Goal: Transaction & Acquisition: Purchase product/service

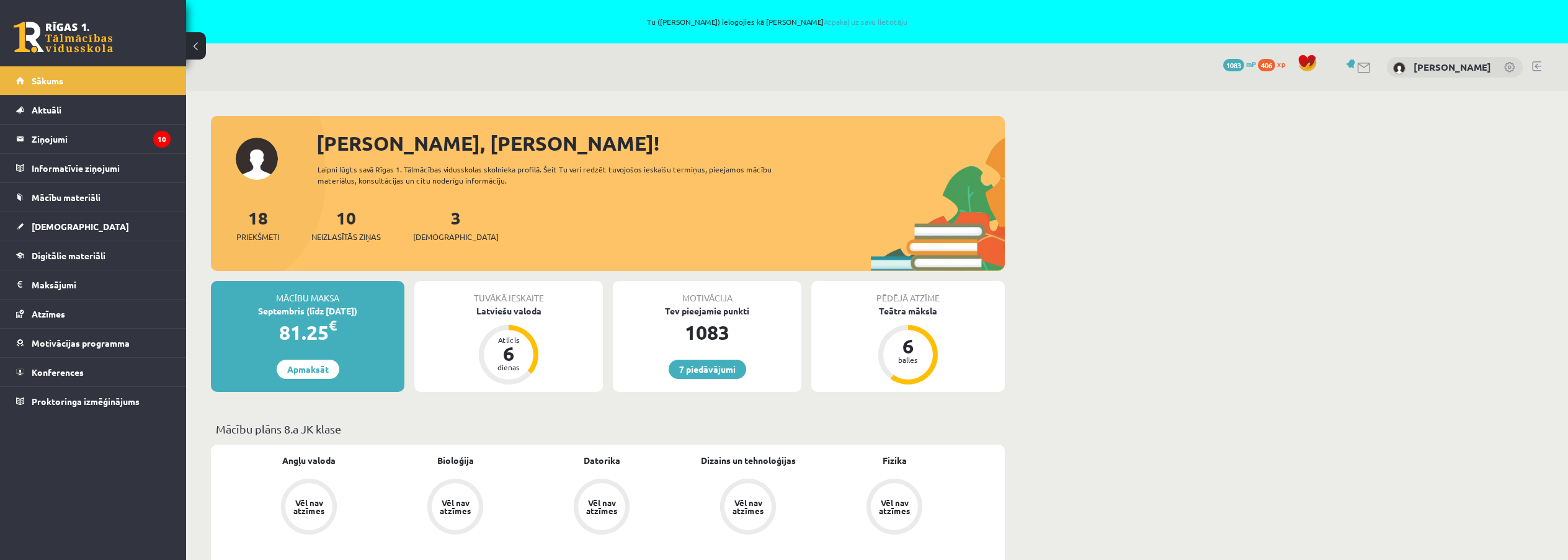
scroll to position [248, 0]
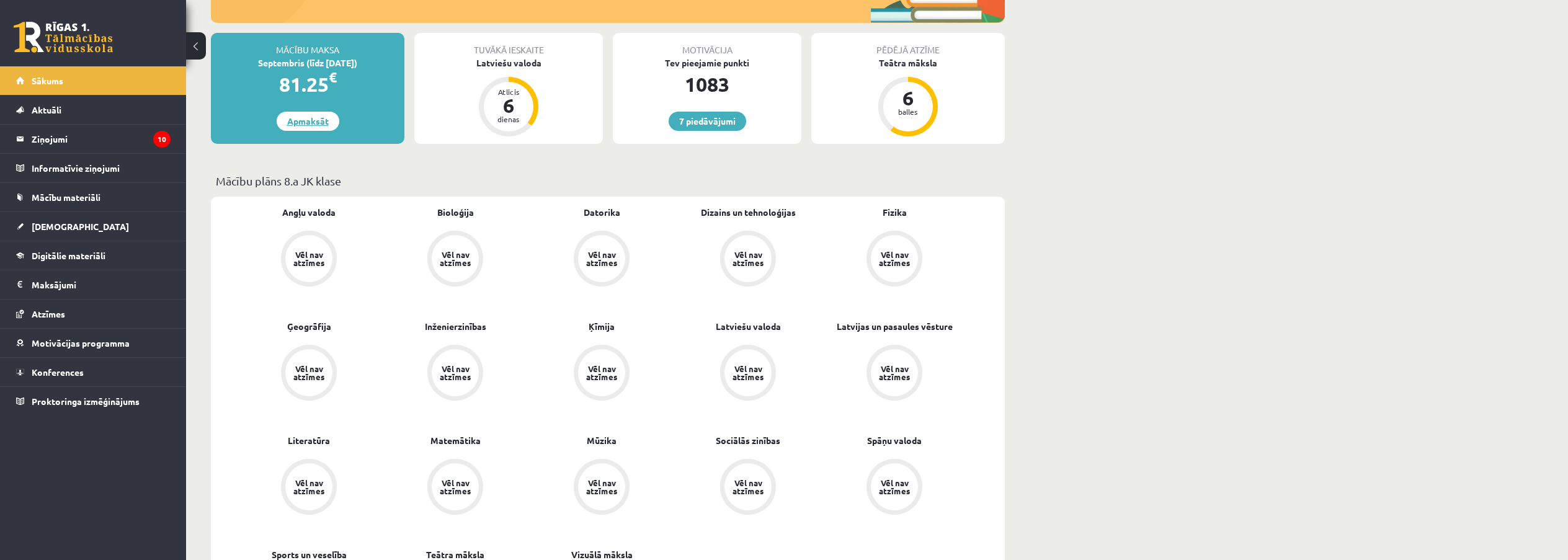
click at [300, 125] on link "Apmaksāt" at bounding box center [307, 121] width 63 height 19
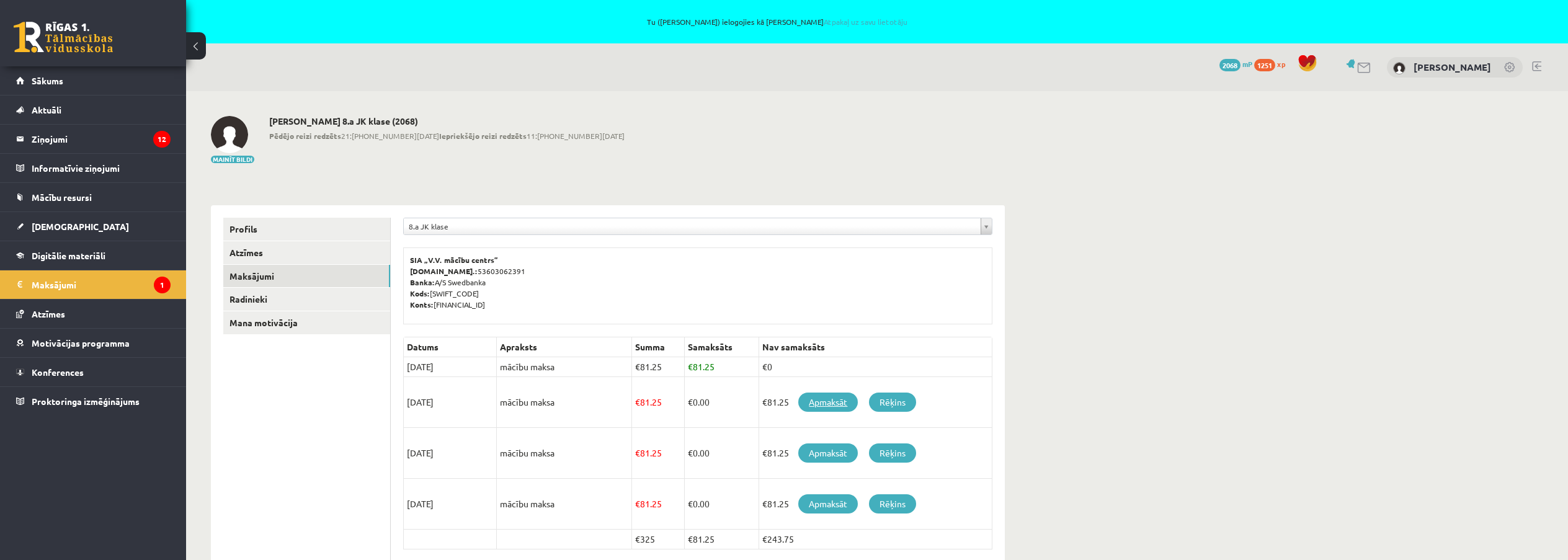
click at [820, 405] on link "Apmaksāt" at bounding box center [828, 402] width 59 height 19
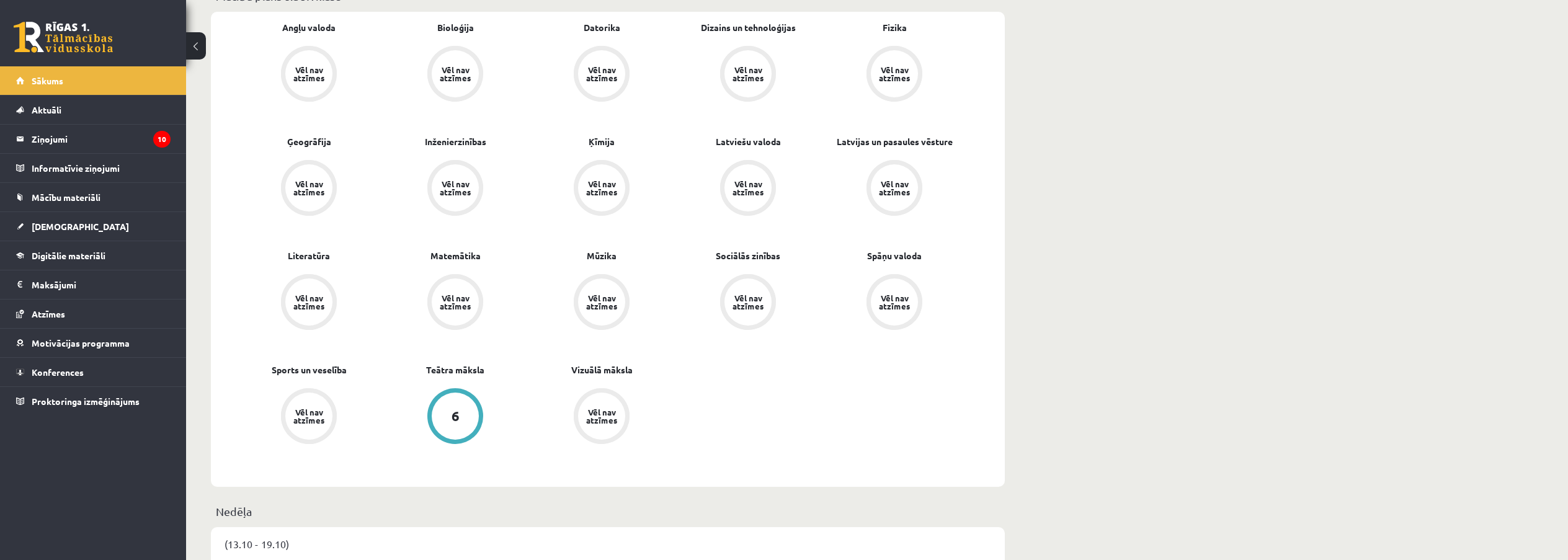
scroll to position [434, 0]
click at [39, 72] on link "Sākums" at bounding box center [93, 81] width 154 height 28
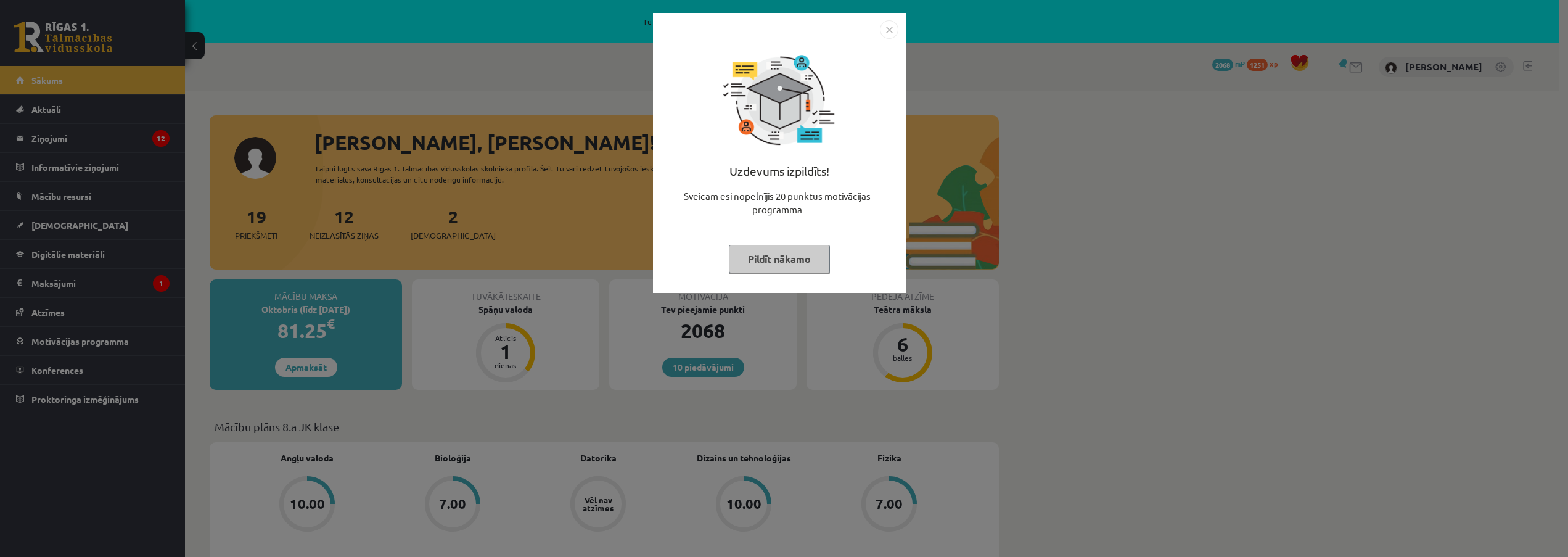
click at [889, 28] on img "Close" at bounding box center [889, 30] width 19 height 19
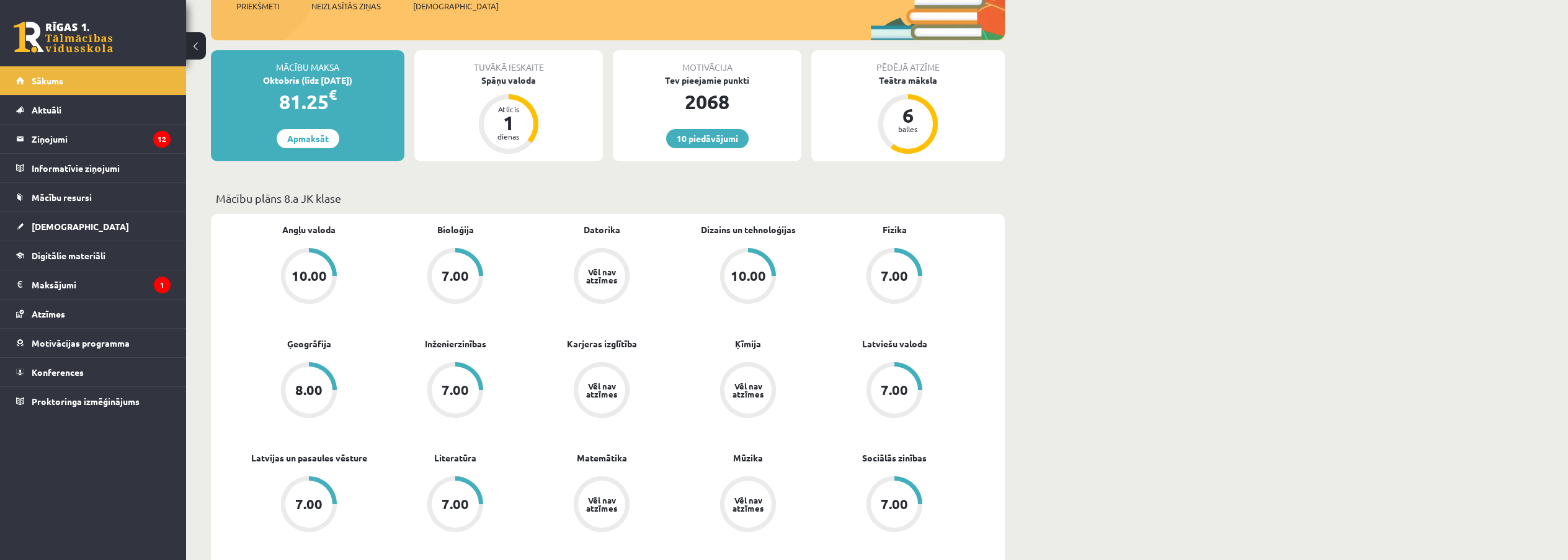
scroll to position [186, 0]
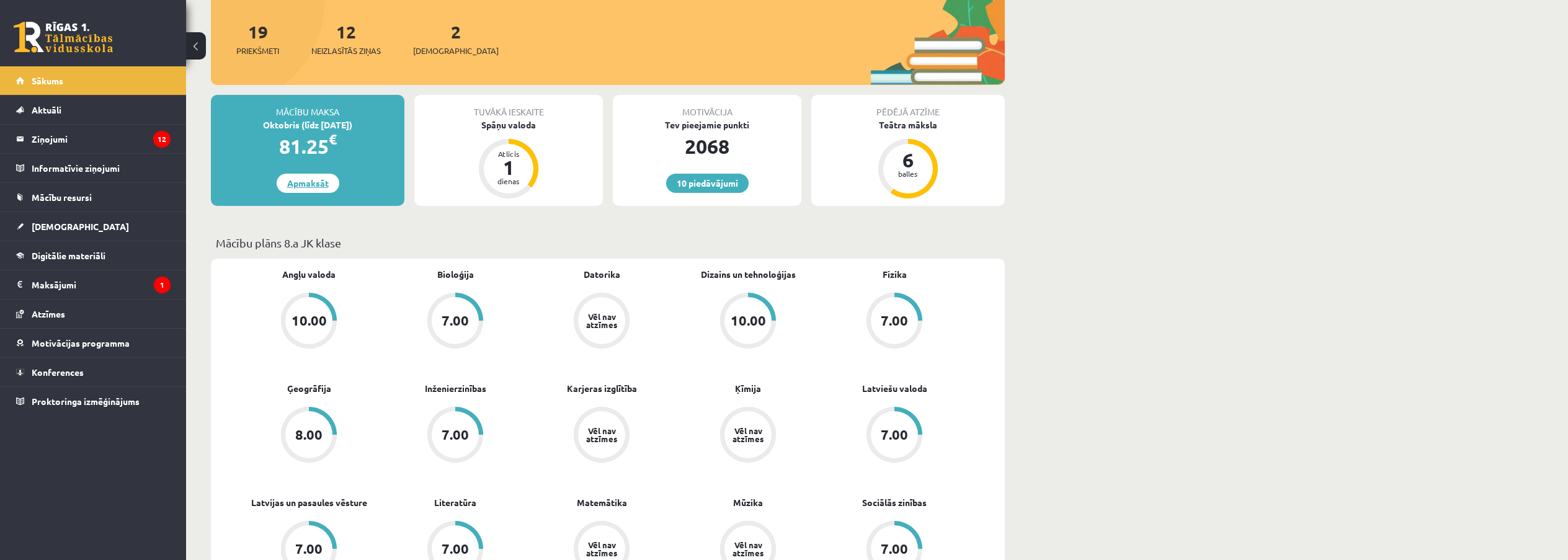
click at [318, 183] on link "Apmaksāt" at bounding box center [307, 183] width 63 height 19
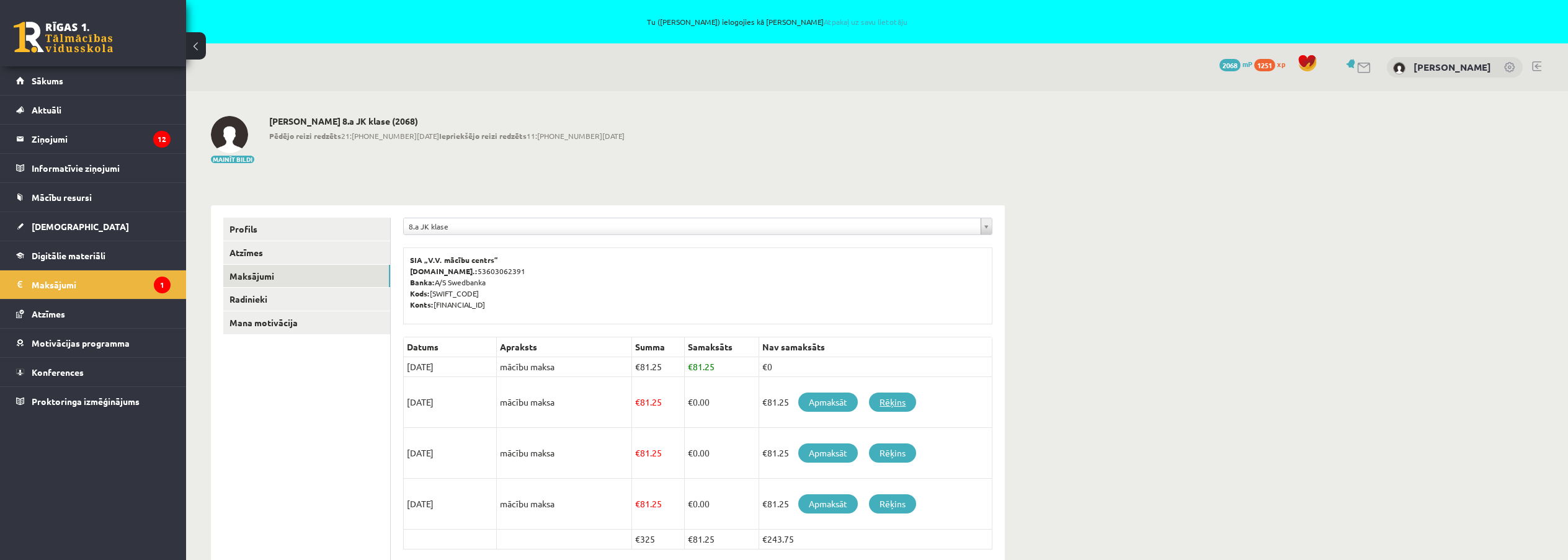
click at [877, 405] on link "Rēķins" at bounding box center [893, 402] width 47 height 19
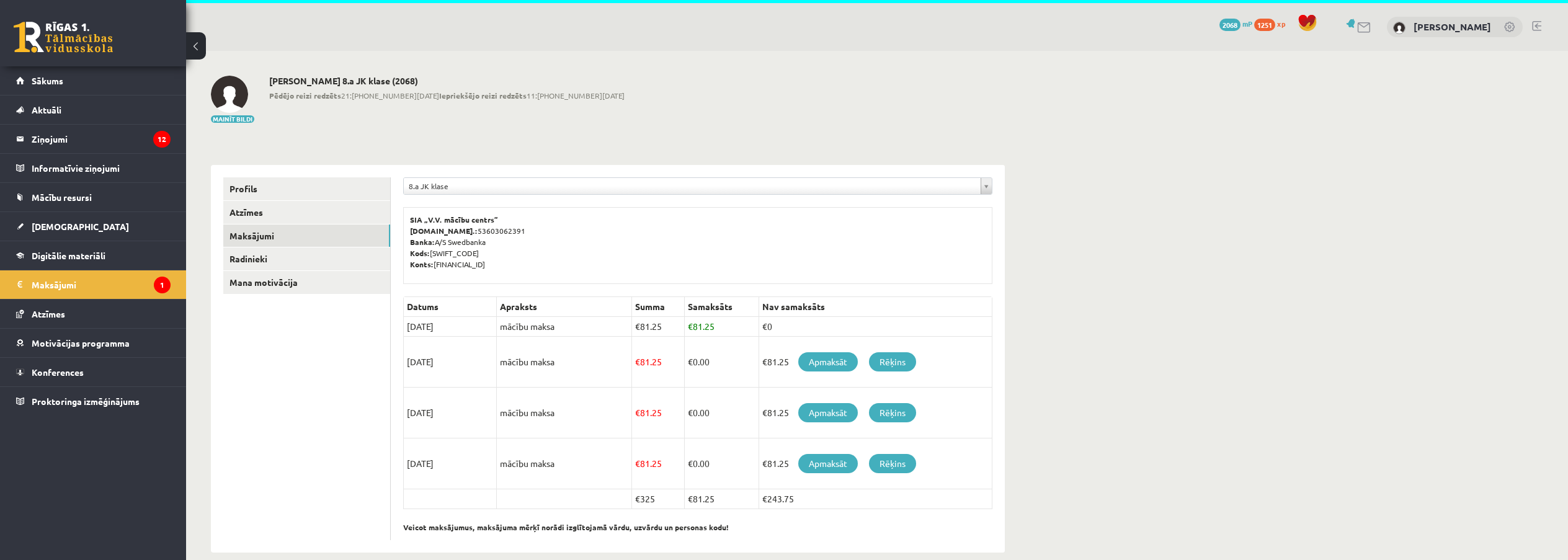
scroll to position [57, 0]
